Goal: Find specific page/section: Find specific page/section

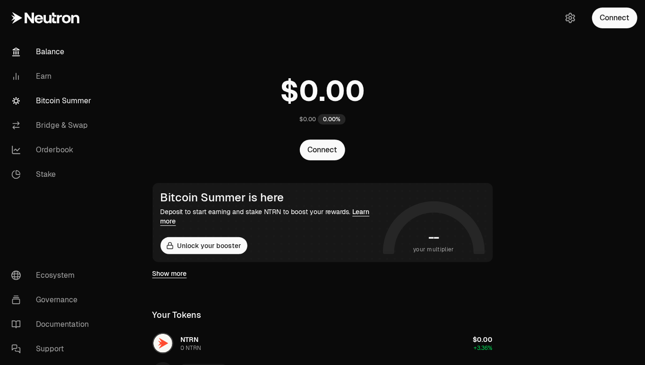
click at [70, 107] on link "Bitcoin Summer" at bounding box center [53, 101] width 98 height 25
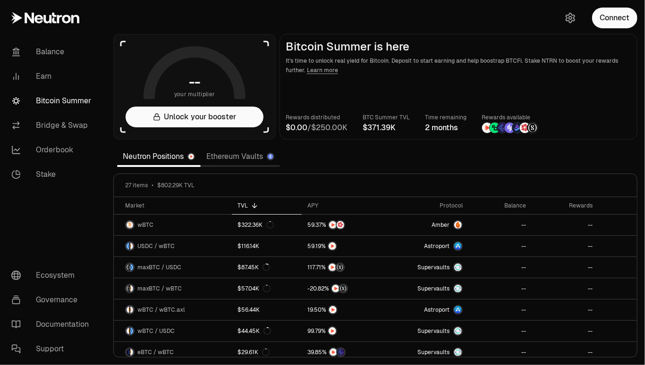
click at [242, 156] on link "Ethereum Vaults" at bounding box center [240, 156] width 79 height 19
